Goal: Find specific page/section: Find specific page/section

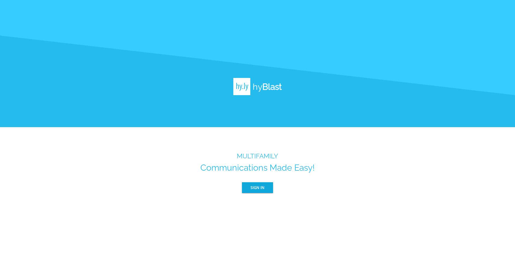
click at [268, 184] on button "Sign In" at bounding box center [257, 187] width 31 height 11
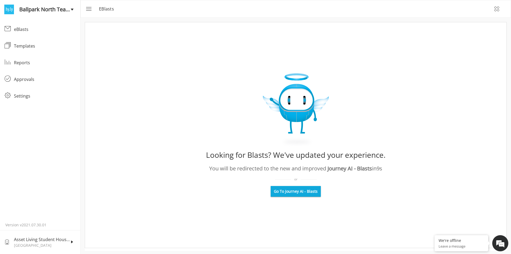
click at [311, 192] on span "Go To Journey AI - Blasts" at bounding box center [296, 190] width 44 height 5
click at [32, 27] on div "eBlasts" at bounding box center [45, 29] width 62 height 6
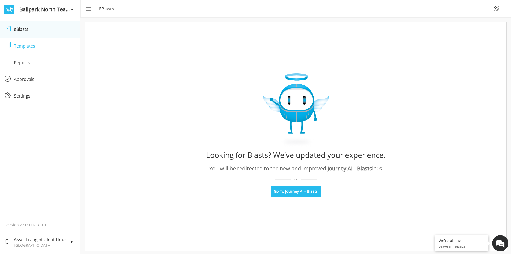
click at [33, 49] on link "Templates Templates" at bounding box center [40, 46] width 80 height 17
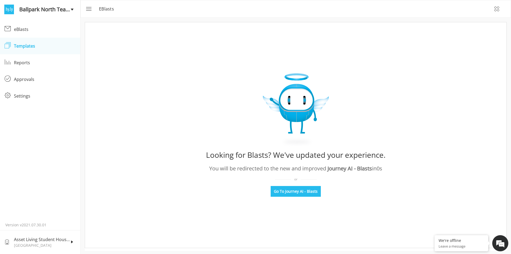
click at [24, 45] on div "Templates" at bounding box center [45, 46] width 62 height 6
click at [51, 49] on div "Templates" at bounding box center [45, 46] width 62 height 6
click at [50, 49] on div "Templates" at bounding box center [45, 46] width 62 height 6
click at [306, 192] on span "Go To Journey AI - Blasts" at bounding box center [296, 190] width 44 height 5
